Goal: Navigation & Orientation: Find specific page/section

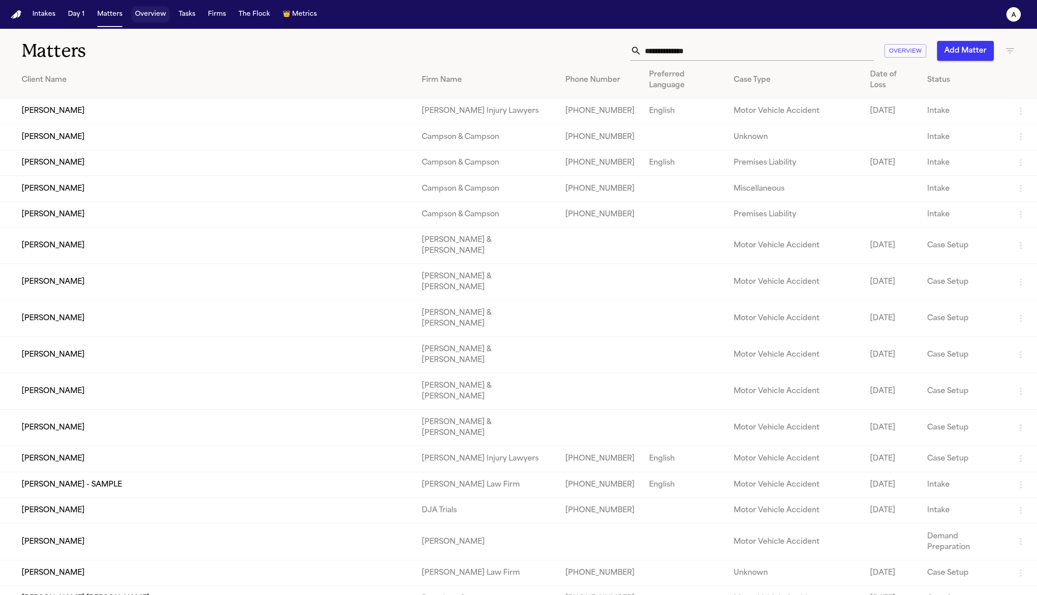
click at [157, 18] on button "Overview" at bounding box center [150, 14] width 38 height 16
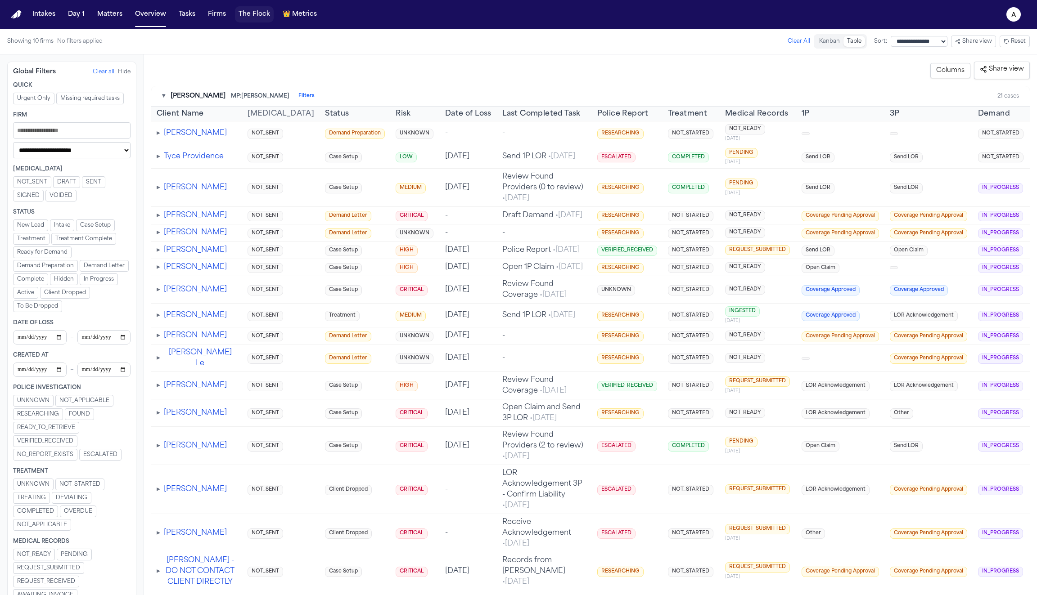
click at [242, 12] on button "The Flock" at bounding box center [254, 14] width 39 height 16
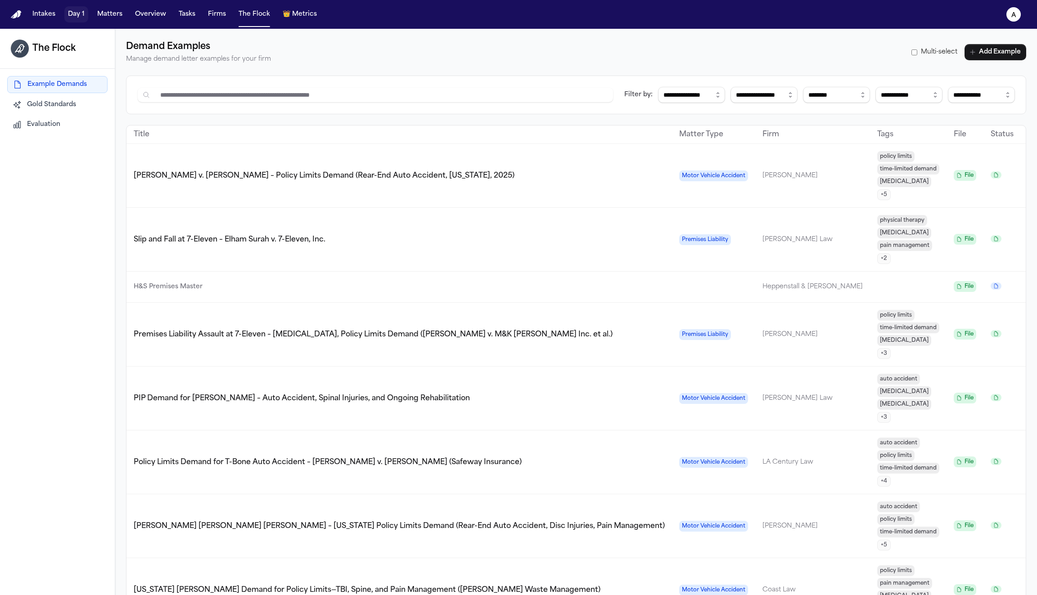
click at [72, 18] on button "Day 1" at bounding box center [76, 14] width 24 height 16
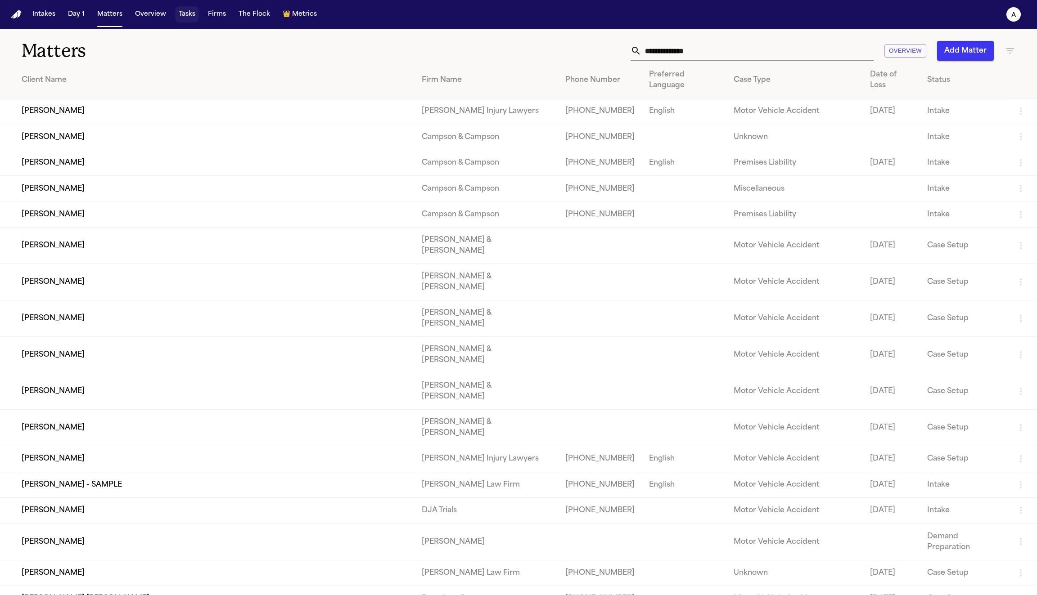
click at [187, 19] on button "Tasks" at bounding box center [187, 14] width 24 height 16
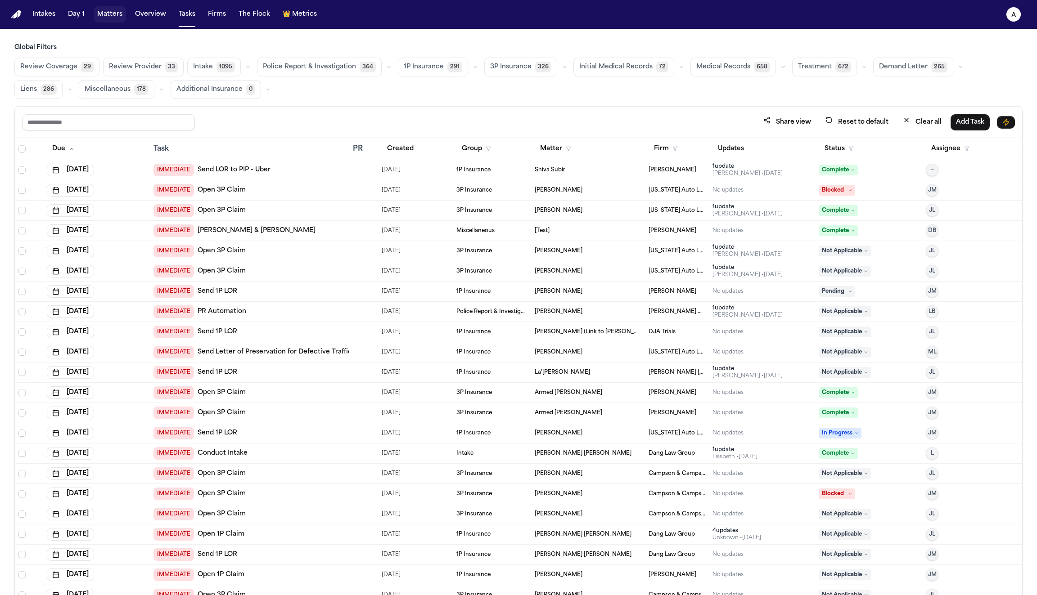
click at [113, 18] on button "Matters" at bounding box center [110, 14] width 32 height 16
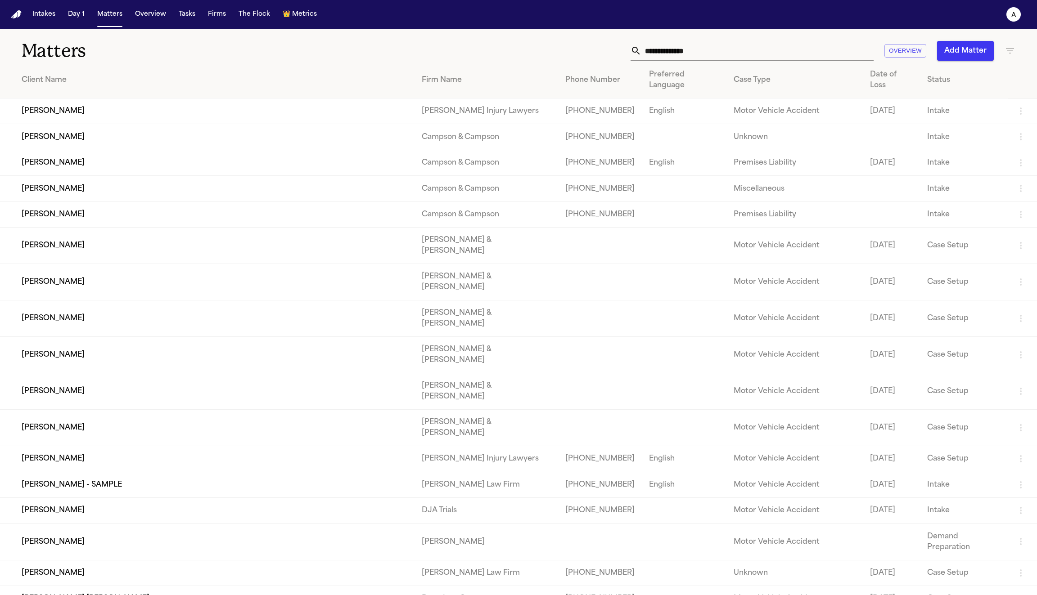
click at [114, 101] on td "[PERSON_NAME]" at bounding box center [207, 112] width 415 height 26
